Goal: Information Seeking & Learning: Learn about a topic

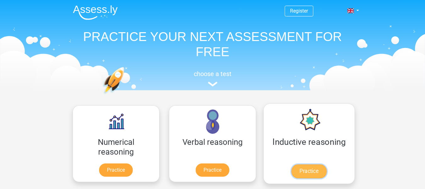
click at [291, 171] on link "Practice" at bounding box center [308, 171] width 35 height 14
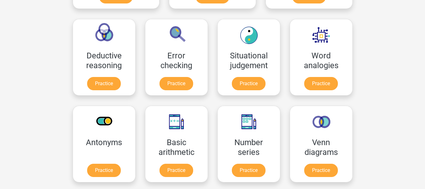
scroll to position [220, 0]
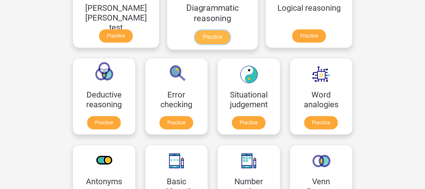
click at [195, 35] on link "Practice" at bounding box center [212, 37] width 35 height 14
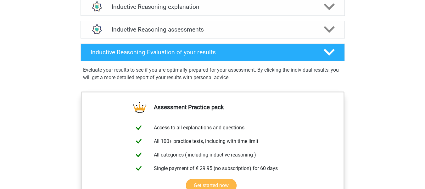
scroll to position [362, 0]
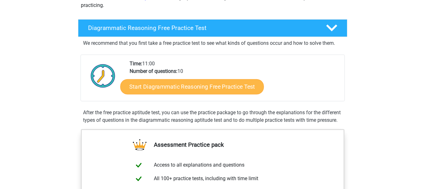
scroll to position [126, 0]
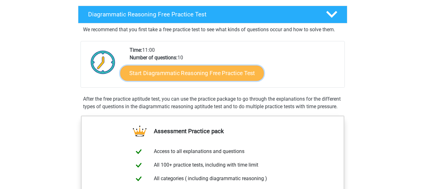
click at [172, 72] on link "Start Diagrammatic Reasoning Free Practice Test" at bounding box center [192, 72] width 144 height 15
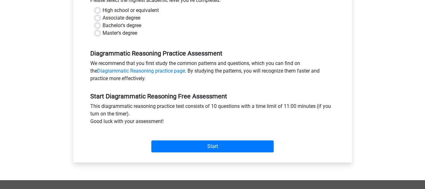
scroll to position [157, 0]
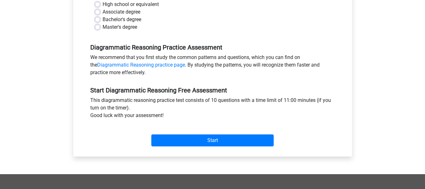
click at [100, 3] on div "High school or equivalent" at bounding box center [212, 5] width 235 height 8
click at [103, 3] on label "High school or equivalent" at bounding box center [131, 5] width 56 height 8
click at [98, 3] on input "High school or equivalent" at bounding box center [97, 4] width 5 height 6
radio input "true"
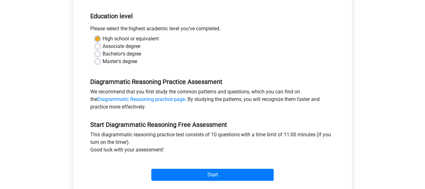
scroll to position [120, 0]
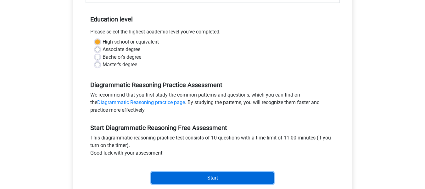
click at [215, 179] on input "Start" at bounding box center [212, 178] width 122 height 12
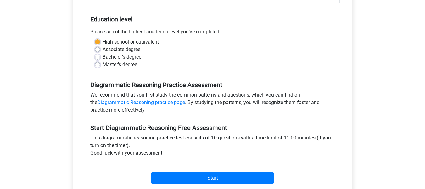
click at [103, 50] on label "Associate degree" at bounding box center [122, 50] width 38 height 8
click at [97, 50] on input "Associate degree" at bounding box center [97, 49] width 5 height 6
radio input "true"
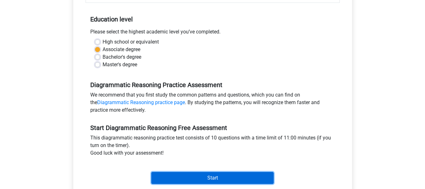
click at [203, 176] on input "Start" at bounding box center [212, 178] width 122 height 12
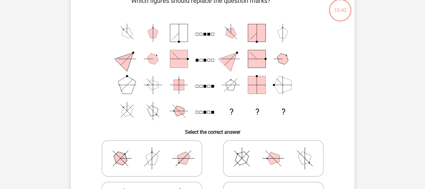
scroll to position [31, 0]
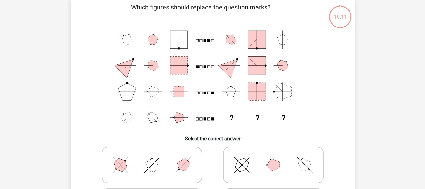
click at [177, 89] on rect at bounding box center [179, 91] width 10 height 10
click at [233, 119] on text "?" at bounding box center [231, 118] width 4 height 9
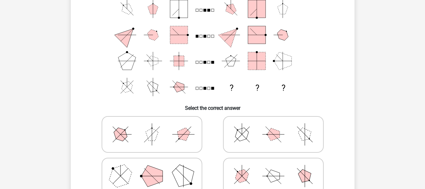
scroll to position [94, 0]
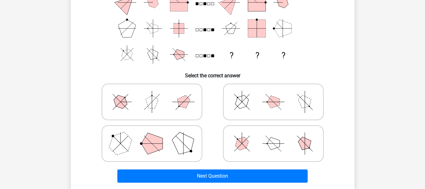
click at [306, 96] on icon at bounding box center [273, 101] width 94 height 31
click at [278, 94] on input "radio" at bounding box center [275, 92] width 4 height 4
radio input "true"
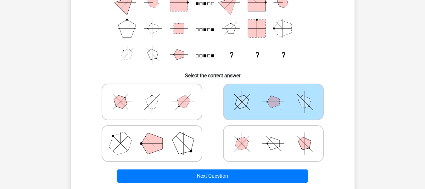
click at [302, 96] on polygon at bounding box center [305, 102] width 18 height 18
click at [278, 94] on input "radio" at bounding box center [275, 92] width 4 height 4
click at [302, 96] on polygon at bounding box center [305, 102] width 18 height 18
click at [278, 94] on input "radio" at bounding box center [275, 92] width 4 height 4
click at [174, 143] on polygon at bounding box center [183, 143] width 30 height 30
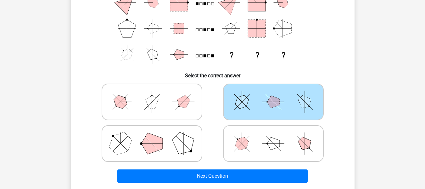
click at [156, 135] on input "radio" at bounding box center [154, 133] width 4 height 4
radio input "true"
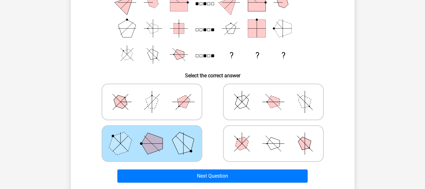
click at [174, 143] on polygon at bounding box center [183, 143] width 30 height 30
click at [156, 135] on input "radio" at bounding box center [154, 133] width 4 height 4
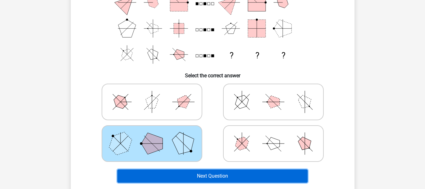
click at [214, 176] on button "Next Question" at bounding box center [212, 175] width 190 height 13
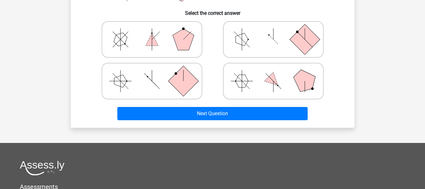
scroll to position [157, 0]
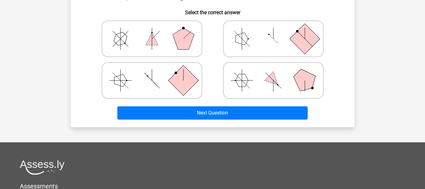
click at [303, 83] on polygon at bounding box center [305, 80] width 30 height 30
click at [278, 72] on input "radio" at bounding box center [275, 70] width 4 height 4
radio input "true"
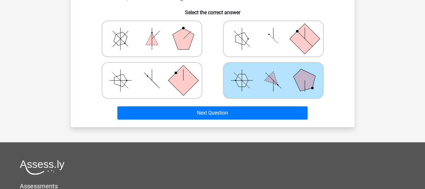
click at [303, 83] on polygon at bounding box center [305, 80] width 30 height 30
click at [278, 72] on input "radio" at bounding box center [275, 70] width 4 height 4
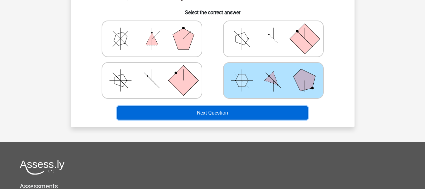
click at [234, 113] on button "Next Question" at bounding box center [212, 112] width 190 height 13
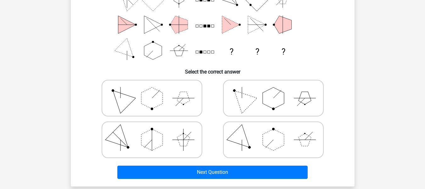
scroll to position [92, 0]
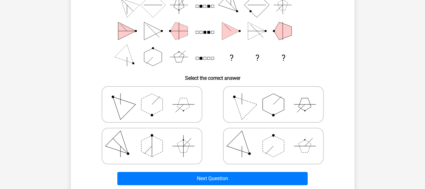
click at [269, 147] on polygon at bounding box center [273, 145] width 21 height 21
click at [273, 138] on input "radio" at bounding box center [275, 136] width 4 height 4
radio input "true"
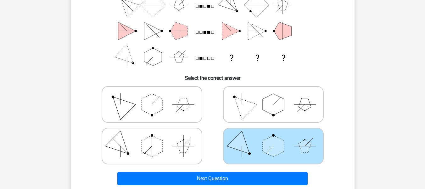
click at [269, 147] on polygon at bounding box center [273, 145] width 21 height 21
click at [273, 138] on input "radio" at bounding box center [275, 136] width 4 height 4
click at [270, 150] on polygon at bounding box center [273, 145] width 21 height 21
click at [273, 138] on input "radio" at bounding box center [275, 136] width 4 height 4
click at [270, 150] on polygon at bounding box center [273, 145] width 21 height 21
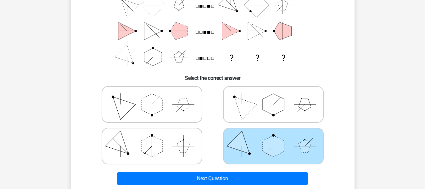
click at [273, 138] on input "radio" at bounding box center [275, 136] width 4 height 4
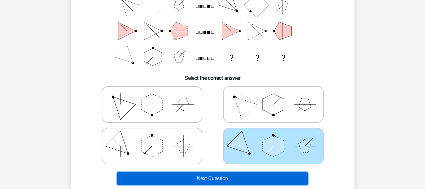
drag, startPoint x: 198, startPoint y: 173, endPoint x: 198, endPoint y: 170, distance: 3.5
click at [200, 172] on button "Next Question" at bounding box center [212, 178] width 190 height 13
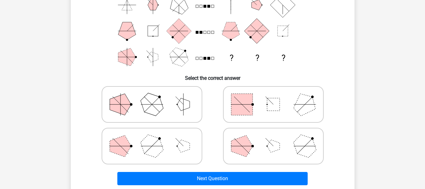
click at [273, 107] on rect at bounding box center [273, 104] width 13 height 13
click at [273, 96] on input "radio" at bounding box center [275, 94] width 4 height 4
radio input "true"
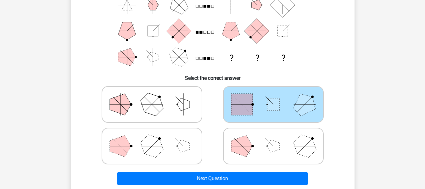
click at [273, 107] on rect at bounding box center [273, 104] width 13 height 13
click at [273, 96] on input "radio" at bounding box center [275, 94] width 4 height 4
click at [273, 107] on rect at bounding box center [273, 104] width 13 height 13
click at [273, 96] on input "radio" at bounding box center [275, 94] width 4 height 4
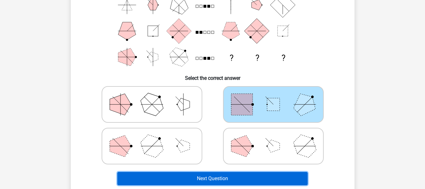
click at [231, 181] on button "Next Question" at bounding box center [212, 178] width 190 height 13
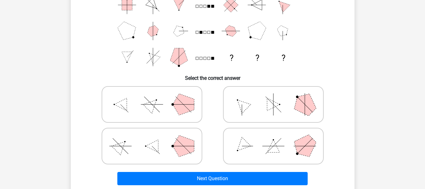
click at [298, 103] on polygon at bounding box center [305, 104] width 30 height 30
click at [278, 96] on input "radio" at bounding box center [275, 94] width 4 height 4
radio input "true"
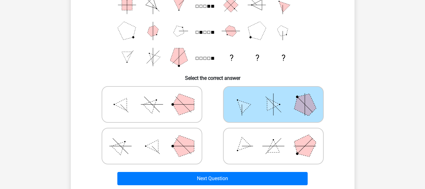
click at [298, 104] on polygon at bounding box center [305, 104] width 30 height 30
click at [278, 96] on input "radio" at bounding box center [275, 94] width 4 height 4
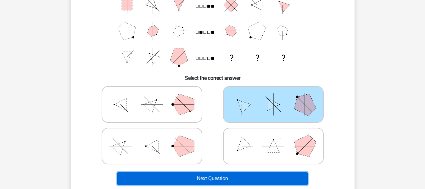
click at [239, 181] on button "Next Question" at bounding box center [212, 178] width 190 height 13
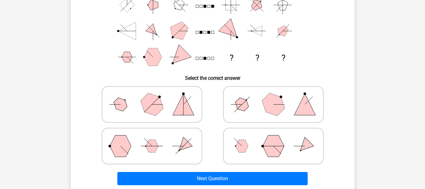
click at [274, 101] on polygon at bounding box center [273, 104] width 30 height 30
click at [274, 96] on input "radio" at bounding box center [275, 94] width 4 height 4
radio input "true"
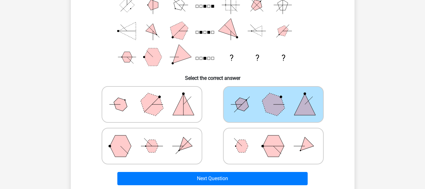
click at [274, 103] on polygon at bounding box center [273, 104] width 30 height 30
click at [274, 96] on input "radio" at bounding box center [275, 94] width 4 height 4
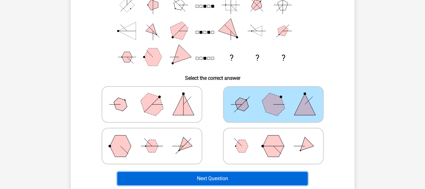
click at [208, 180] on button "Next Question" at bounding box center [212, 178] width 190 height 13
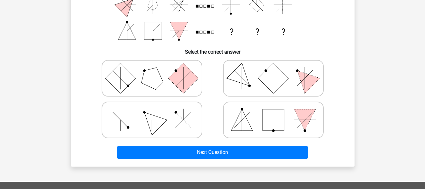
scroll to position [123, 0]
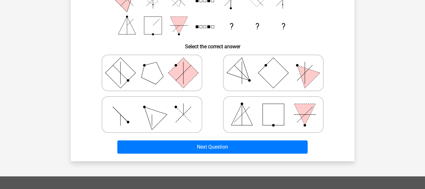
click at [291, 110] on icon at bounding box center [273, 113] width 94 height 31
click at [278, 106] on input "radio" at bounding box center [275, 104] width 4 height 4
radio input "true"
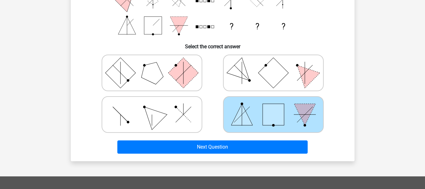
click at [291, 110] on icon at bounding box center [273, 113] width 94 height 31
click at [278, 106] on input "radio" at bounding box center [275, 104] width 4 height 4
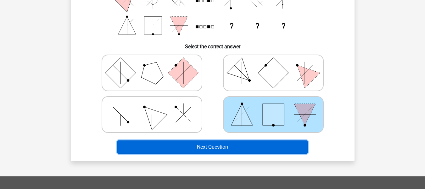
click at [234, 151] on button "Next Question" at bounding box center [212, 146] width 190 height 13
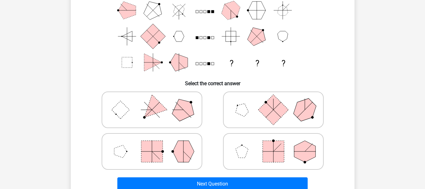
scroll to position [92, 0]
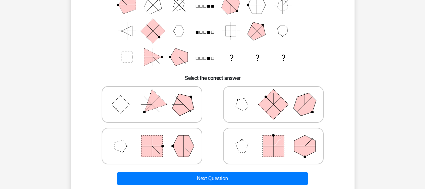
click at [191, 141] on polygon at bounding box center [183, 145] width 21 height 21
click at [156, 138] on input "radio" at bounding box center [154, 136] width 4 height 4
radio input "true"
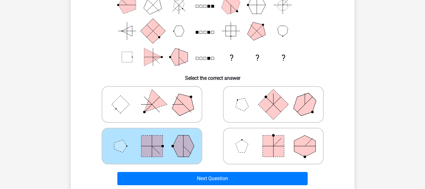
click at [191, 141] on polygon at bounding box center [183, 145] width 21 height 21
click at [156, 138] on input "radio" at bounding box center [154, 136] width 4 height 4
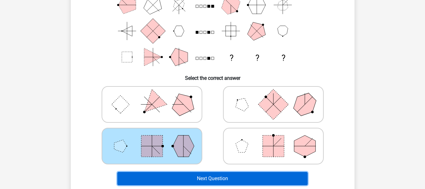
click at [232, 178] on button "Next Question" at bounding box center [212, 178] width 190 height 13
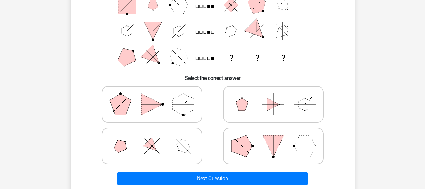
click at [269, 129] on label at bounding box center [273, 145] width 101 height 37
click at [273, 134] on input "radio" at bounding box center [275, 136] width 4 height 4
radio input "true"
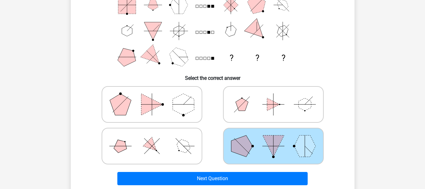
click at [269, 129] on label at bounding box center [273, 145] width 101 height 37
click at [273, 134] on input "radio" at bounding box center [275, 136] width 4 height 4
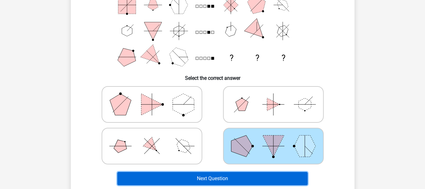
click at [227, 179] on button "Next Question" at bounding box center [212, 178] width 190 height 13
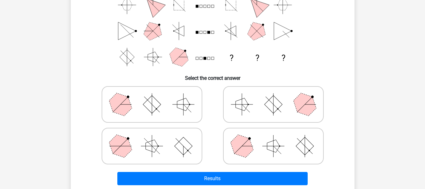
click at [166, 145] on icon at bounding box center [152, 145] width 94 height 31
click at [156, 138] on input "radio" at bounding box center [154, 136] width 4 height 4
radio input "true"
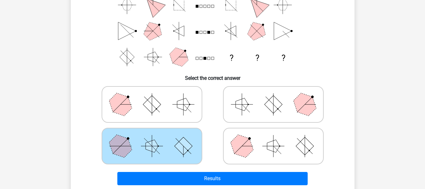
click at [166, 145] on icon at bounding box center [152, 145] width 94 height 31
click at [156, 138] on input "radio" at bounding box center [154, 136] width 4 height 4
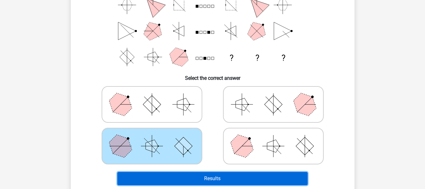
click at [203, 179] on button "Results" at bounding box center [212, 178] width 190 height 13
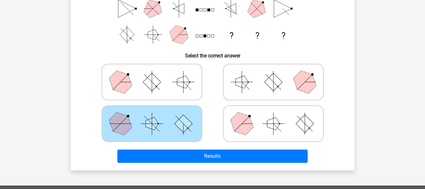
scroll to position [88, 0]
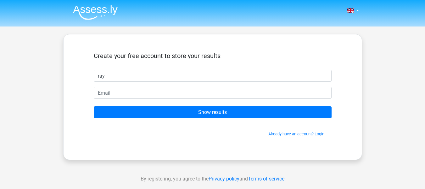
type input "ray"
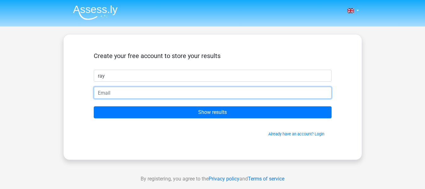
click at [147, 93] on input "email" at bounding box center [213, 93] width 238 height 12
type input "[EMAIL_ADDRESS][DOMAIN_NAME]"
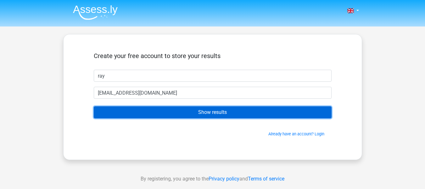
click at [211, 112] on input "Show results" at bounding box center [213, 112] width 238 height 12
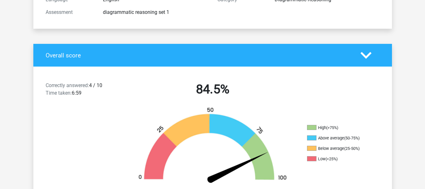
scroll to position [126, 0]
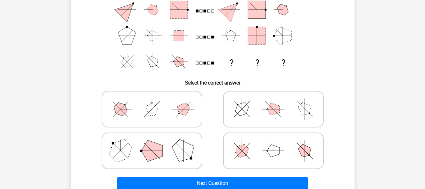
scroll to position [94, 0]
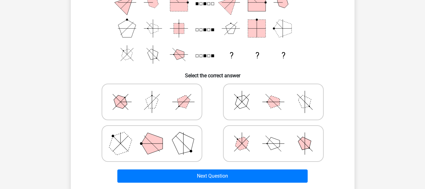
click at [183, 142] on polygon at bounding box center [183, 143] width 30 height 30
click at [156, 135] on input "radio" at bounding box center [154, 133] width 4 height 4
radio input "true"
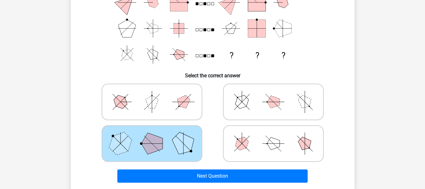
click at [183, 142] on polygon at bounding box center [183, 143] width 30 height 30
click at [156, 135] on input "radio" at bounding box center [154, 133] width 4 height 4
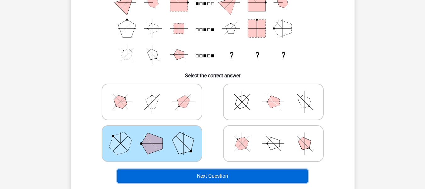
click at [224, 177] on button "Next Question" at bounding box center [212, 175] width 190 height 13
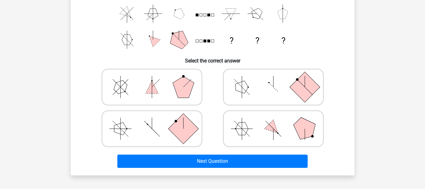
scroll to position [186, 0]
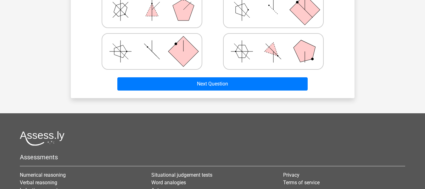
click at [217, 74] on div "Next Question" at bounding box center [213, 82] width 264 height 21
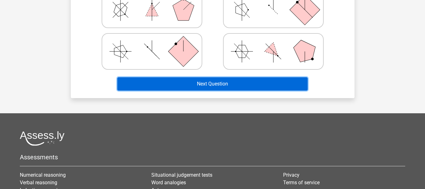
click at [214, 85] on button "Next Question" at bounding box center [212, 83] width 190 height 13
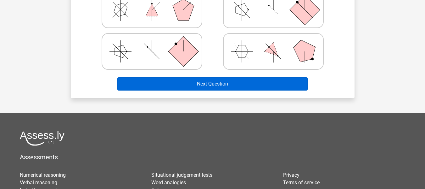
scroll to position [184, 0]
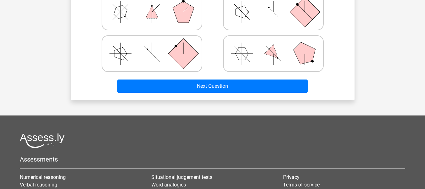
click at [170, 52] on rect at bounding box center [183, 53] width 30 height 30
click at [156, 46] on input "radio" at bounding box center [154, 44] width 4 height 4
radio input "true"
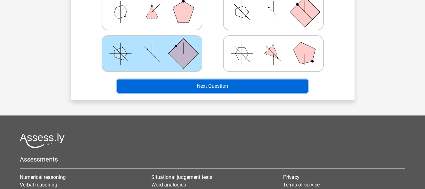
click at [211, 87] on button "Next Question" at bounding box center [212, 85] width 190 height 13
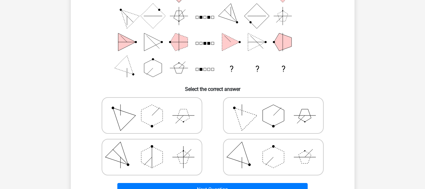
scroll to position [92, 0]
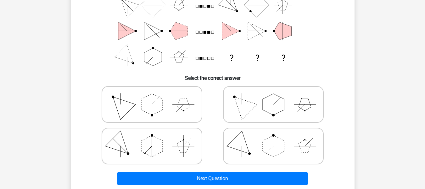
click at [159, 103] on polygon at bounding box center [151, 103] width 21 height 21
click at [156, 96] on input "radio" at bounding box center [154, 94] width 4 height 4
radio input "true"
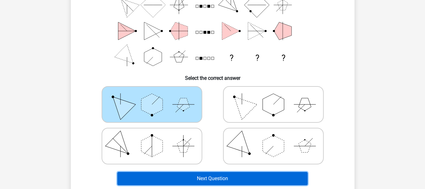
click at [217, 177] on button "Next Question" at bounding box center [212, 178] width 190 height 13
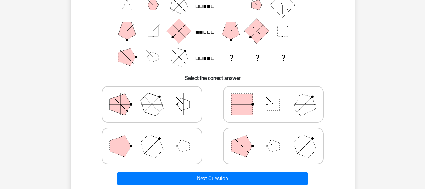
click at [163, 137] on icon at bounding box center [152, 145] width 94 height 31
click at [156, 137] on input "radio" at bounding box center [154, 136] width 4 height 4
radio input "true"
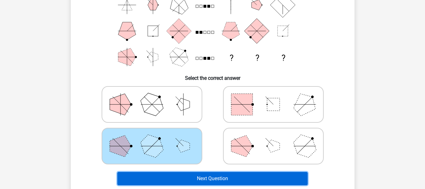
click at [193, 173] on button "Next Question" at bounding box center [212, 178] width 190 height 13
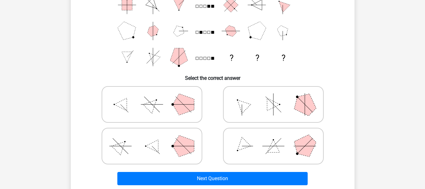
click at [155, 102] on polygon at bounding box center [152, 104] width 18 height 18
click at [155, 96] on input "radio" at bounding box center [154, 94] width 4 height 4
radio input "true"
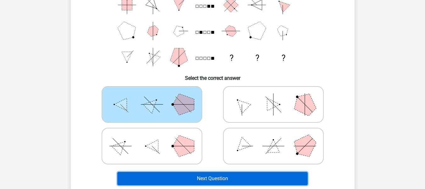
click at [206, 175] on button "Next Question" at bounding box center [212, 178] width 190 height 13
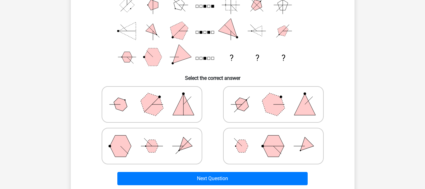
click at [179, 108] on polygon at bounding box center [183, 103] width 21 height 21
click at [156, 96] on input "radio" at bounding box center [154, 94] width 4 height 4
radio input "true"
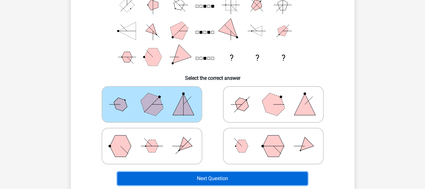
click at [227, 176] on button "Next Question" at bounding box center [212, 178] width 190 height 13
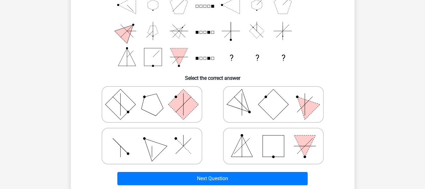
click at [144, 101] on polygon at bounding box center [152, 104] width 30 height 30
click at [152, 96] on input "radio" at bounding box center [154, 94] width 4 height 4
radio input "true"
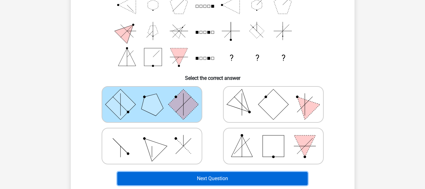
click at [200, 175] on button "Next Question" at bounding box center [212, 178] width 190 height 13
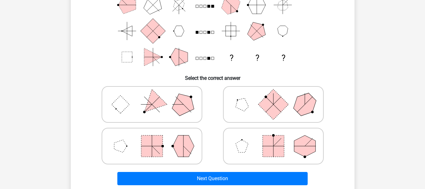
click at [160, 101] on polygon at bounding box center [152, 104] width 30 height 30
click at [156, 96] on input "radio" at bounding box center [154, 94] width 4 height 4
radio input "true"
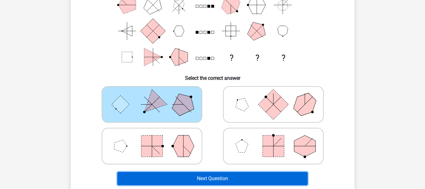
click at [214, 176] on button "Next Question" at bounding box center [212, 178] width 190 height 13
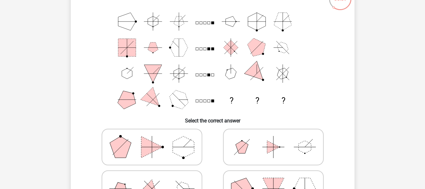
scroll to position [60, 0]
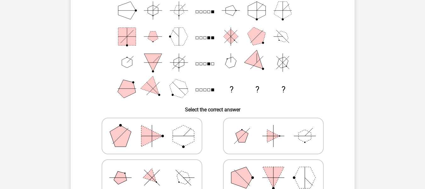
click at [258, 173] on icon at bounding box center [273, 176] width 94 height 31
click at [273, 169] on input "radio" at bounding box center [275, 167] width 4 height 4
radio input "true"
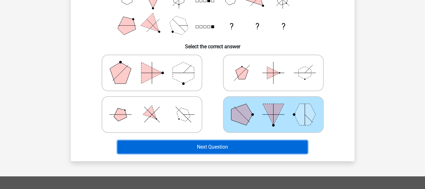
click at [219, 143] on button "Next Question" at bounding box center [212, 146] width 190 height 13
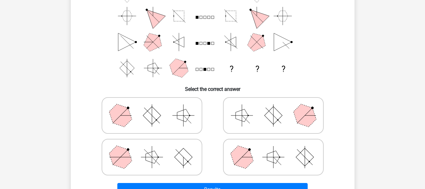
scroll to position [92, 0]
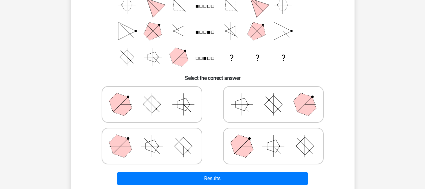
click at [191, 144] on icon at bounding box center [152, 145] width 94 height 31
click at [156, 138] on input "radio" at bounding box center [154, 136] width 4 height 4
radio input "true"
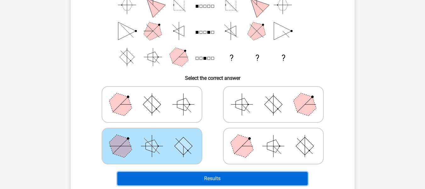
click at [200, 177] on button "Results" at bounding box center [212, 178] width 190 height 13
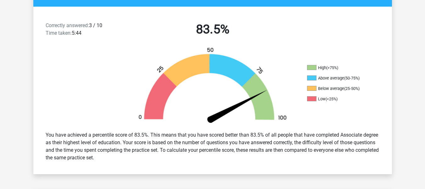
scroll to position [94, 0]
